Goal: Task Accomplishment & Management: Use online tool/utility

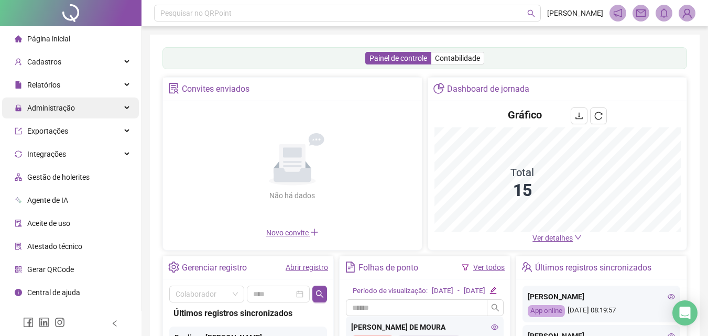
click at [68, 108] on span "Administração" at bounding box center [51, 108] width 48 height 8
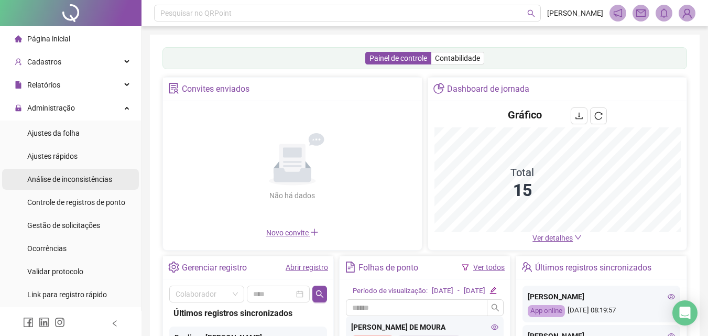
click at [89, 182] on span "Análise de inconsistências" at bounding box center [69, 179] width 85 height 8
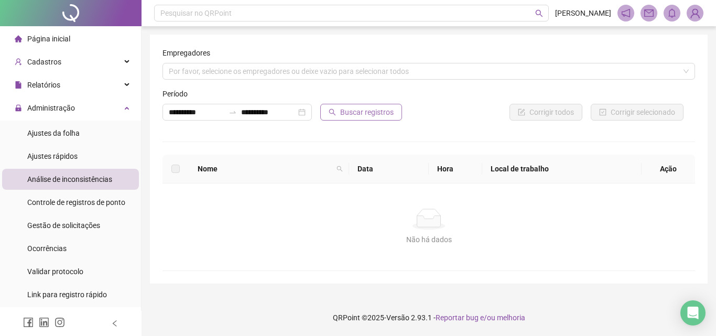
click at [338, 111] on button "Buscar registros" at bounding box center [361, 112] width 82 height 17
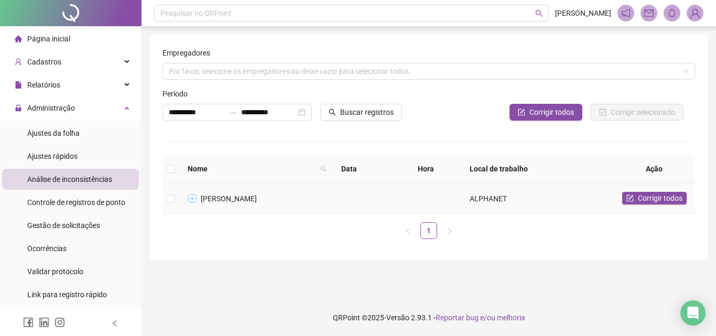
click at [192, 196] on button "Expandir linha" at bounding box center [192, 198] width 8 height 8
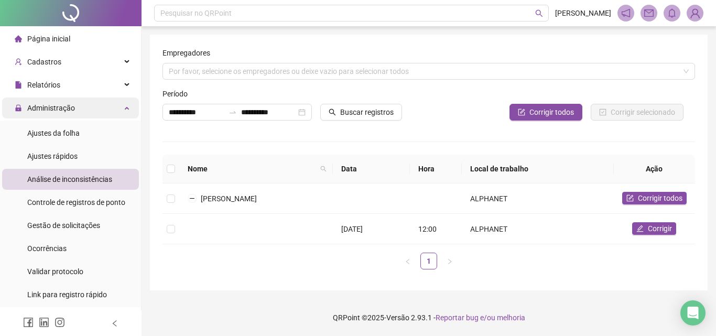
click at [111, 107] on div "Administração" at bounding box center [70, 107] width 137 height 21
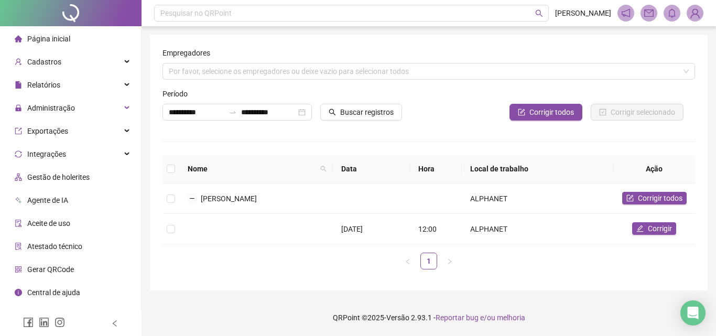
drag, startPoint x: 72, startPoint y: 28, endPoint x: 70, endPoint y: 36, distance: 7.8
click at [72, 28] on li "Página inicial" at bounding box center [70, 38] width 137 height 21
click at [70, 36] on li "Página inicial" at bounding box center [70, 38] width 137 height 21
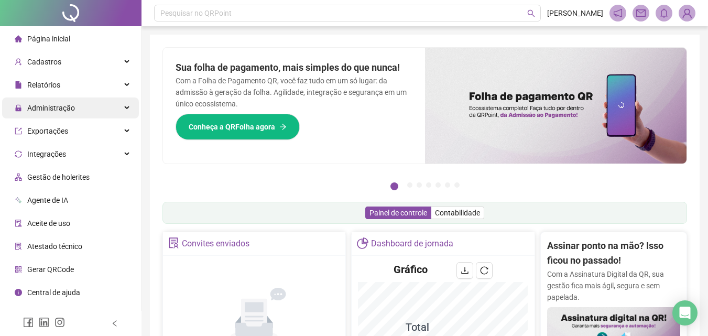
click at [83, 108] on div "Administração" at bounding box center [70, 107] width 137 height 21
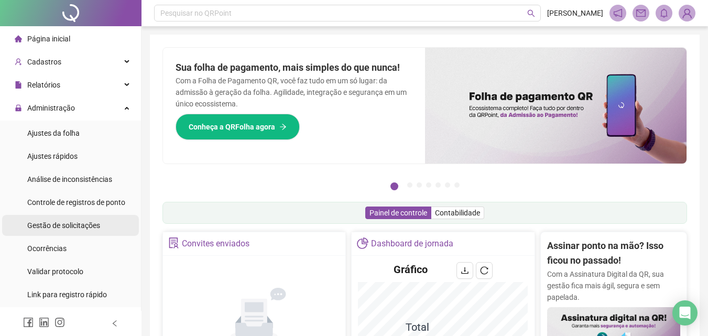
click at [55, 231] on div "Gestão de solicitações" at bounding box center [63, 225] width 73 height 21
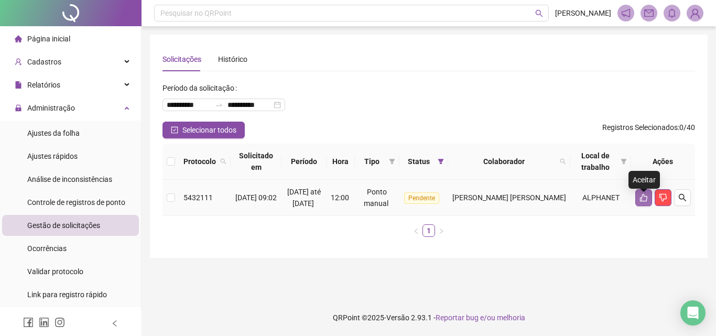
click at [643, 202] on icon "like" at bounding box center [643, 197] width 8 height 8
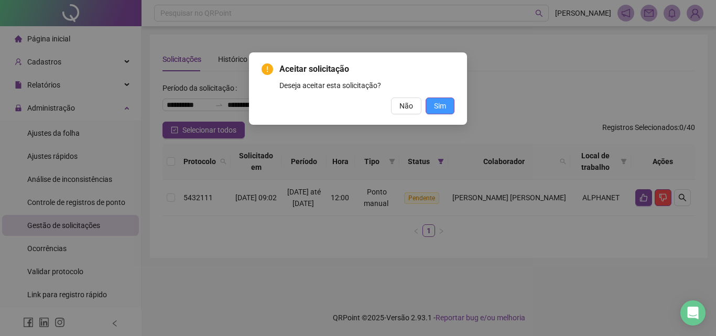
click at [447, 111] on button "Sim" at bounding box center [440, 105] width 29 height 17
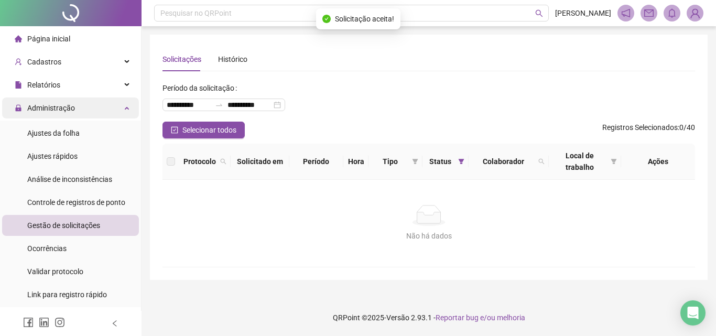
click at [100, 112] on div "Administração" at bounding box center [70, 107] width 137 height 21
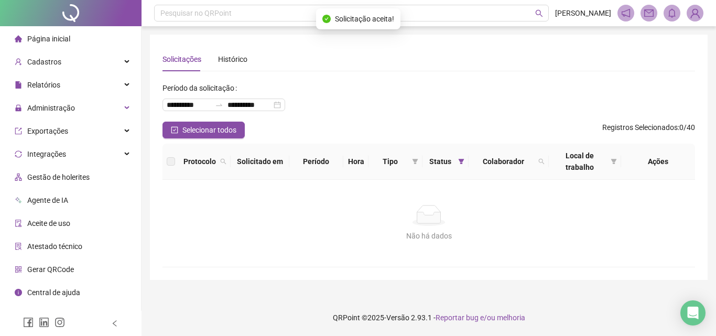
click at [94, 42] on li "Página inicial" at bounding box center [70, 38] width 137 height 21
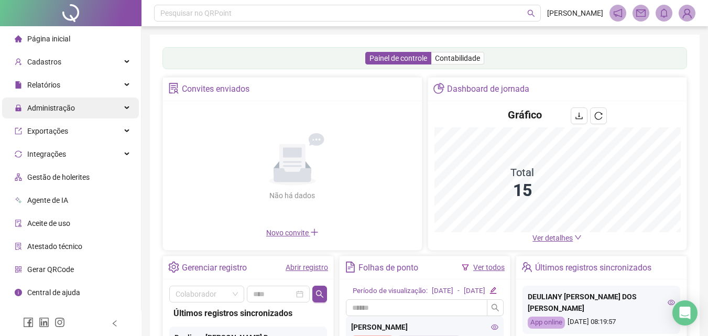
click at [57, 116] on span "Administração" at bounding box center [45, 107] width 60 height 21
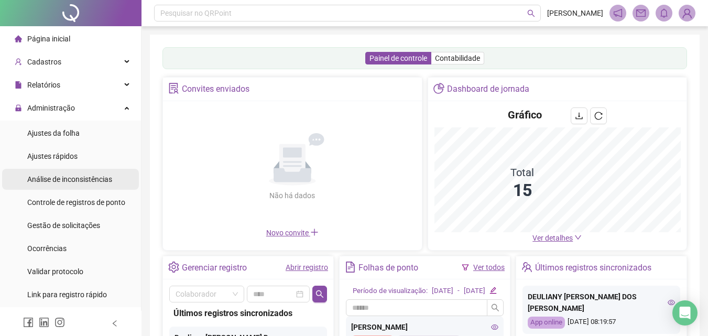
click at [86, 178] on span "Análise de inconsistências" at bounding box center [69, 179] width 85 height 8
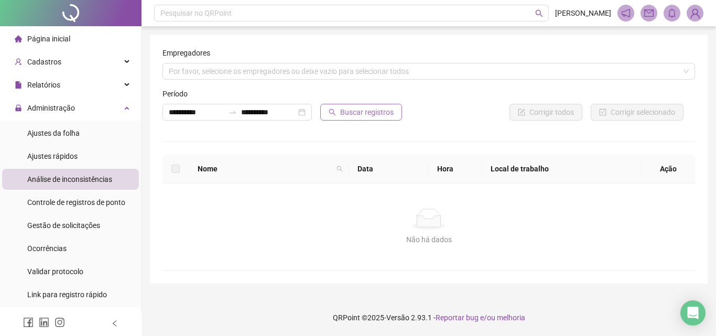
click at [350, 112] on span "Buscar registros" at bounding box center [366, 112] width 53 height 12
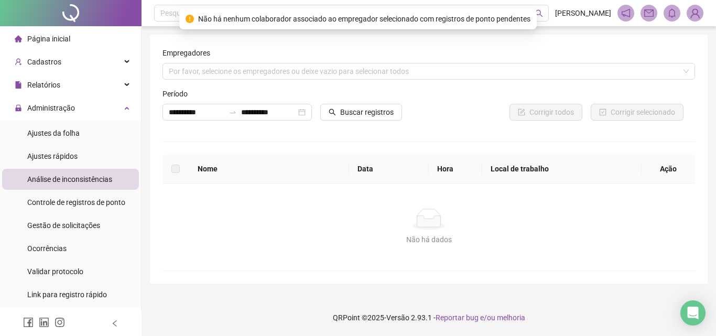
click at [80, 106] on div "Administração" at bounding box center [70, 107] width 137 height 21
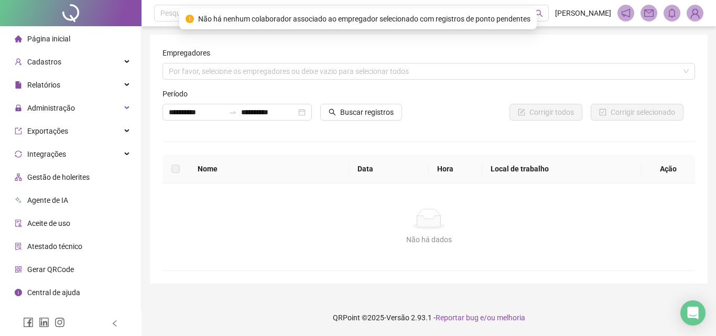
click at [86, 38] on li "Página inicial" at bounding box center [70, 38] width 137 height 21
